Goal: Task Accomplishment & Management: Manage account settings

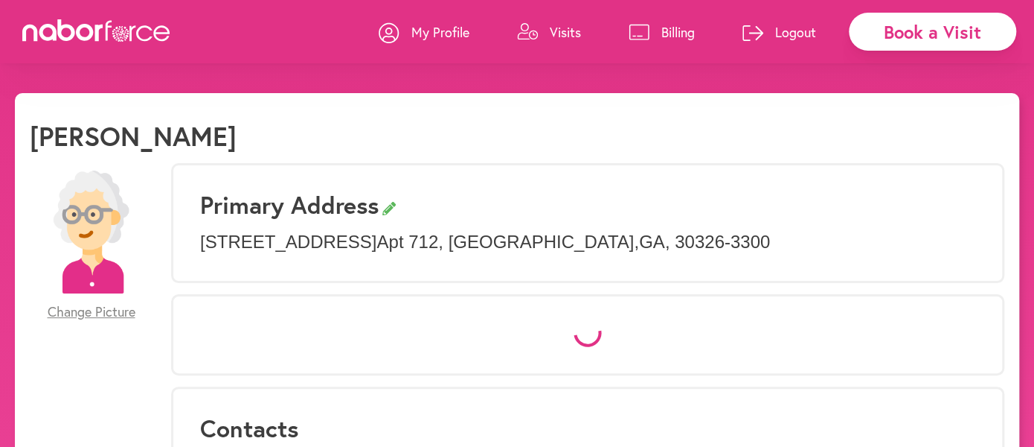
select select "*"
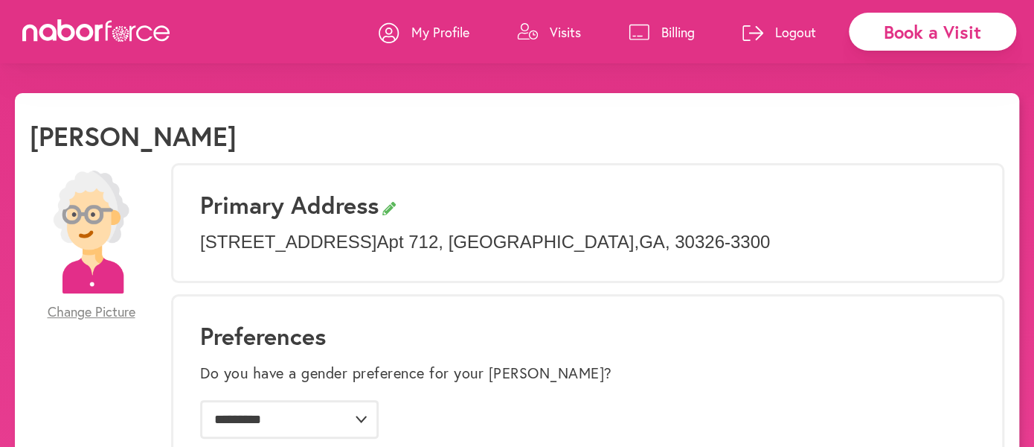
click at [568, 33] on p "Visits" at bounding box center [565, 32] width 31 height 18
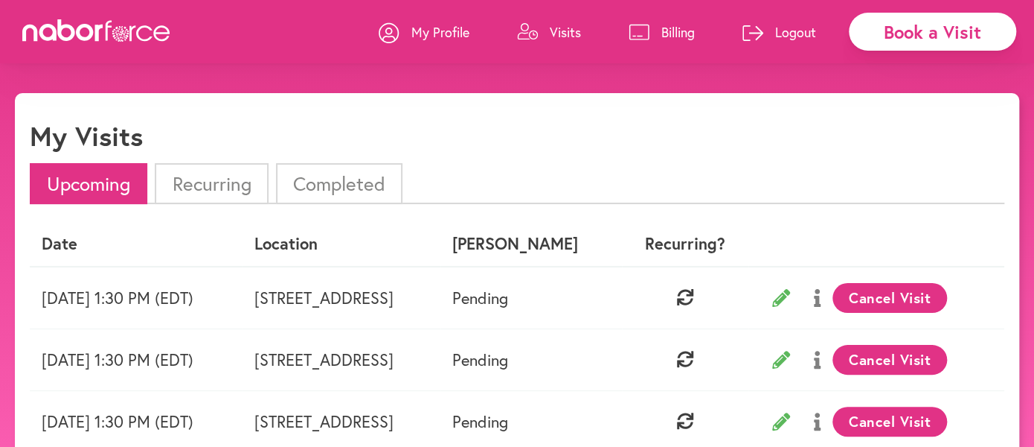
click at [676, 29] on p "Billing" at bounding box center [678, 32] width 33 height 18
